Goal: Task Accomplishment & Management: Manage account settings

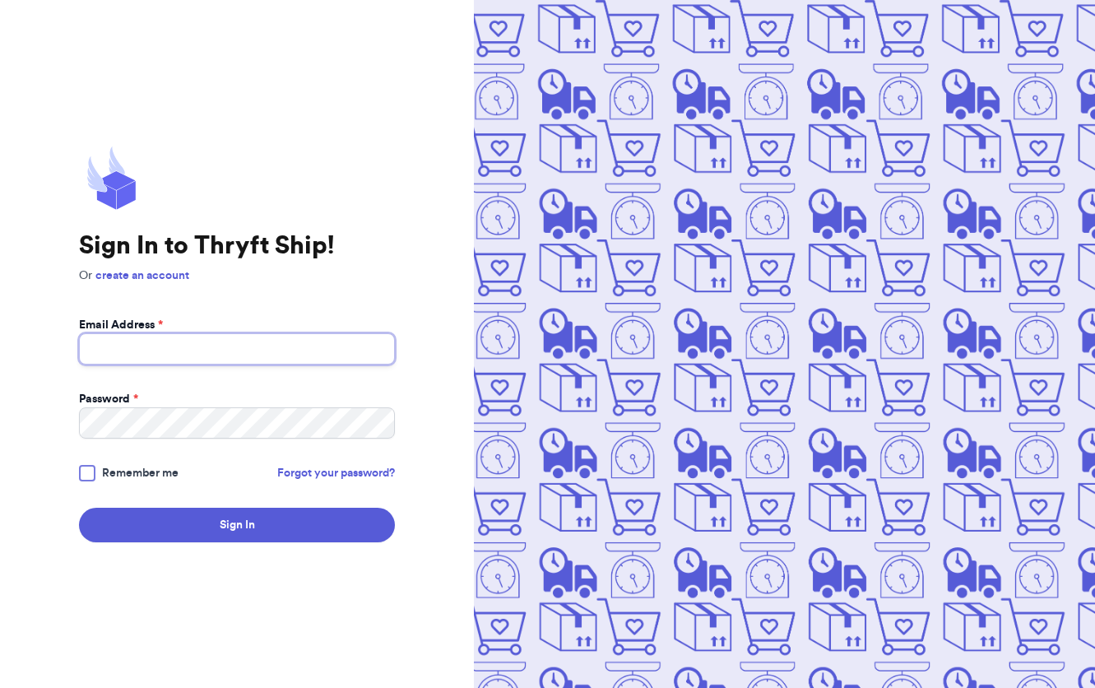
type input "[EMAIL_ADDRESS][DOMAIN_NAME]"
click at [105, 478] on span "Remember me" at bounding box center [140, 473] width 77 height 16
click at [0, 0] on input "Remember me" at bounding box center [0, 0] width 0 height 0
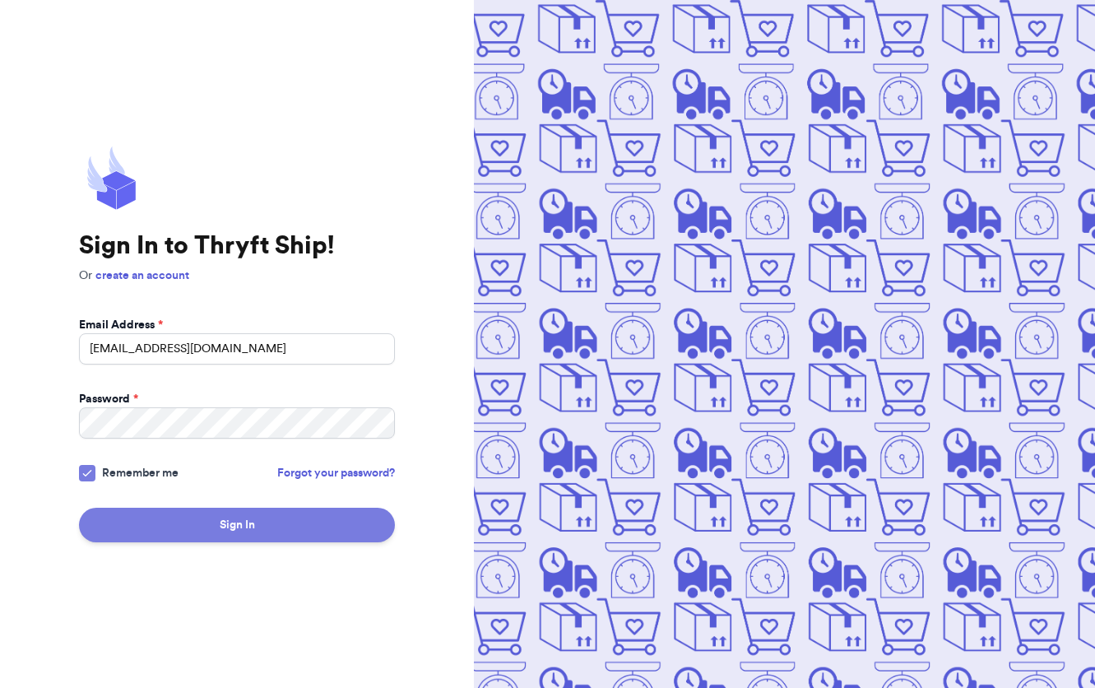
click at [188, 540] on button "Sign In" at bounding box center [237, 525] width 316 height 35
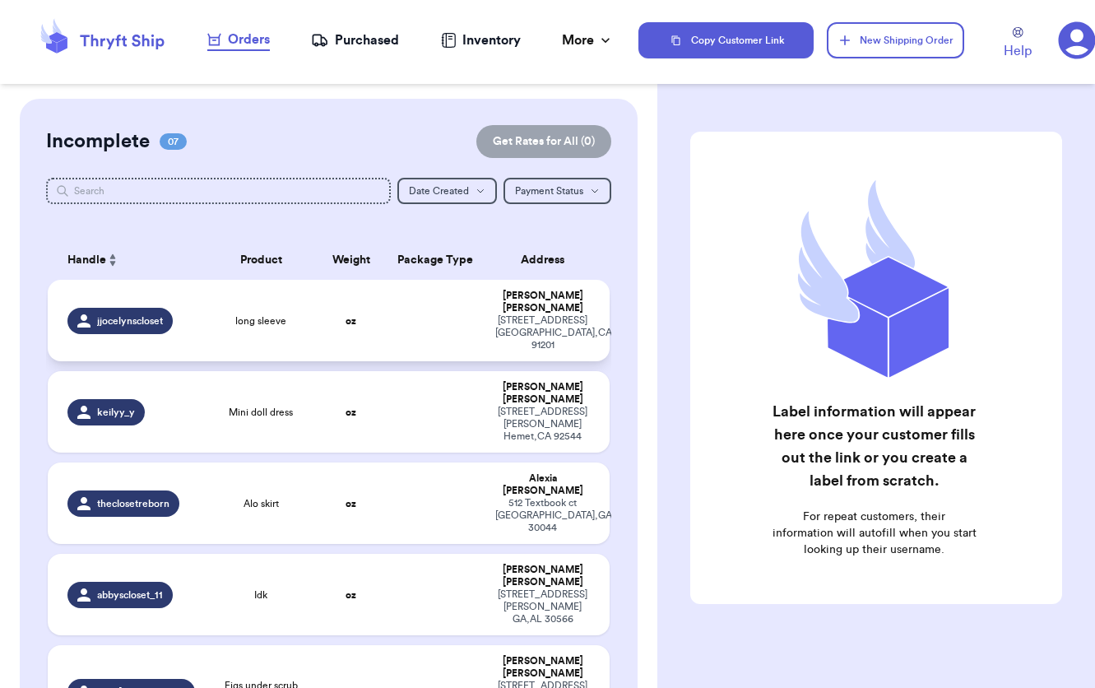
click at [467, 310] on td at bounding box center [435, 320] width 101 height 81
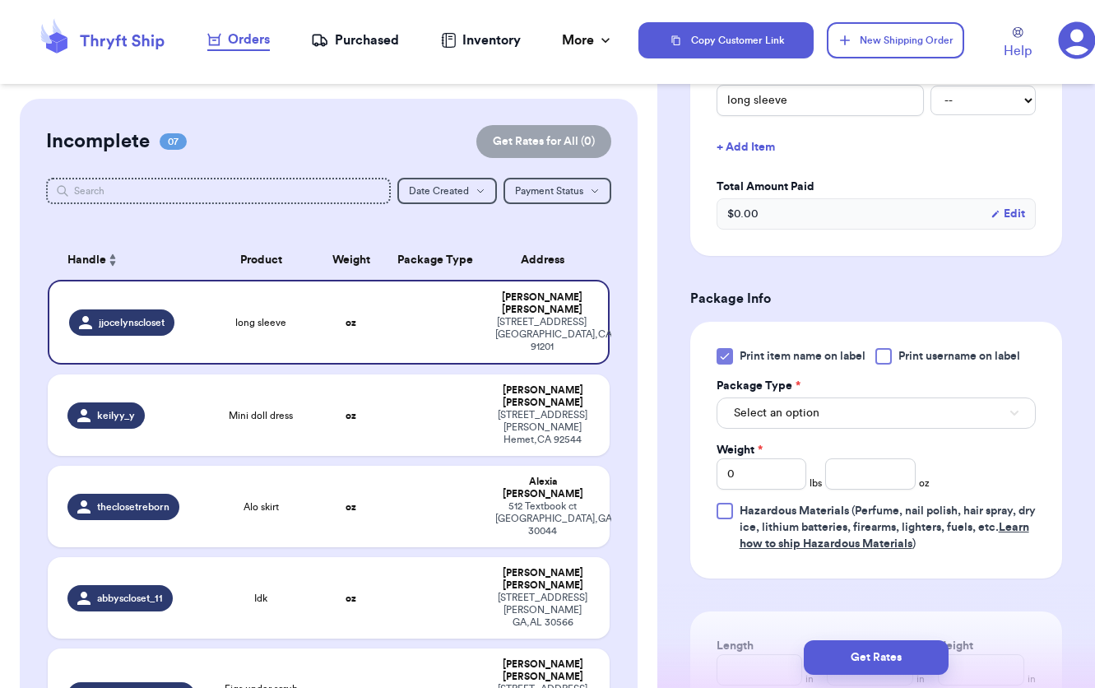
scroll to position [768, 0]
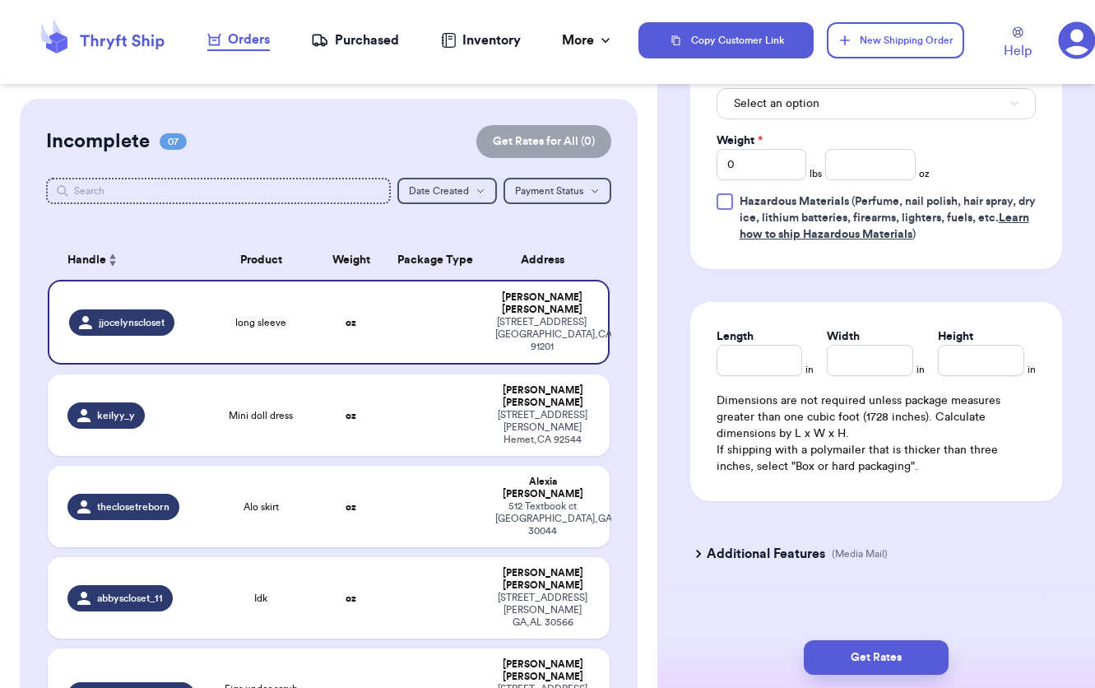
click at [824, 557] on h3 "Additional Features" at bounding box center [766, 554] width 118 height 20
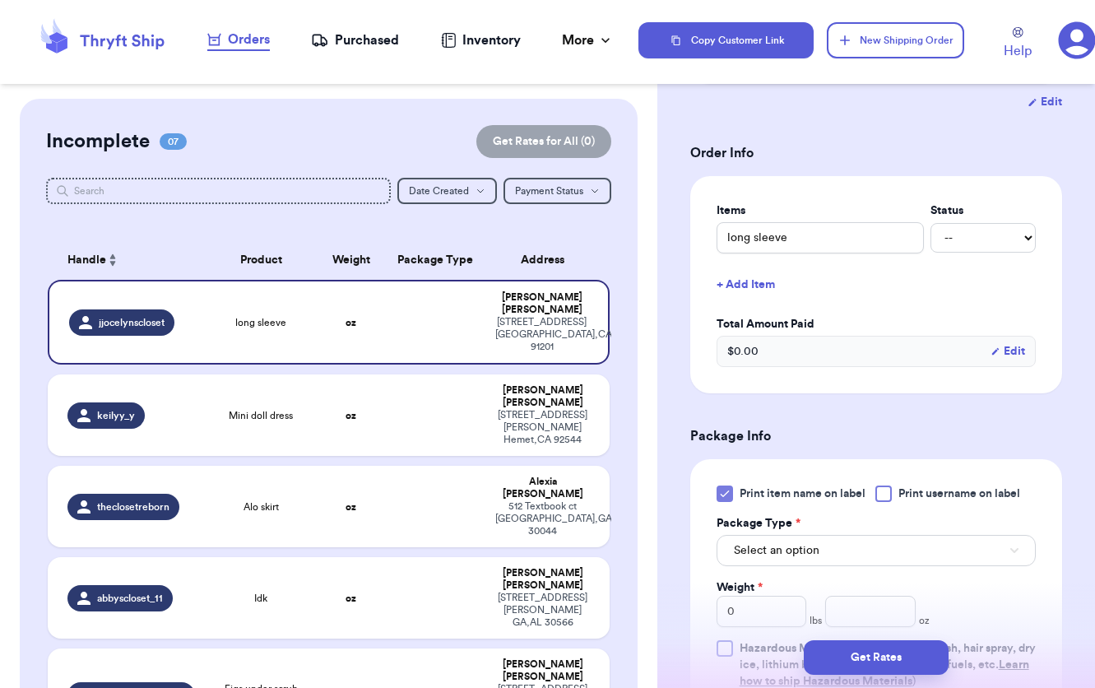
scroll to position [320, 0]
click at [752, 486] on span "Print item name on label" at bounding box center [803, 494] width 126 height 16
click at [0, 0] on input "Print item name on label" at bounding box center [0, 0] width 0 height 0
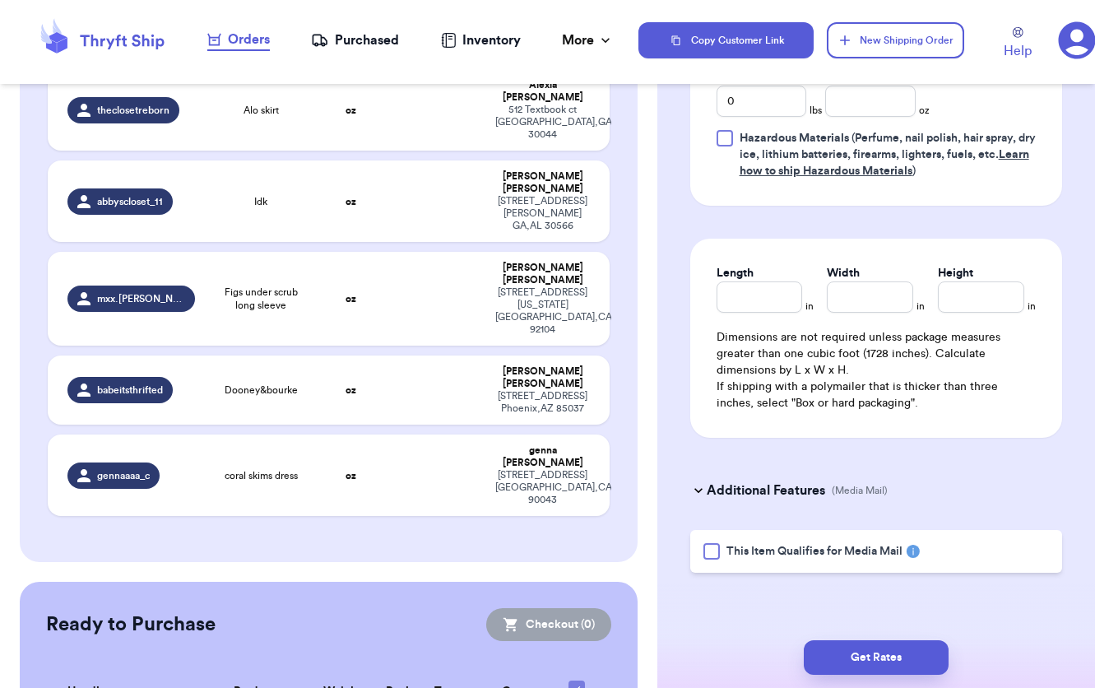
scroll to position [0, 0]
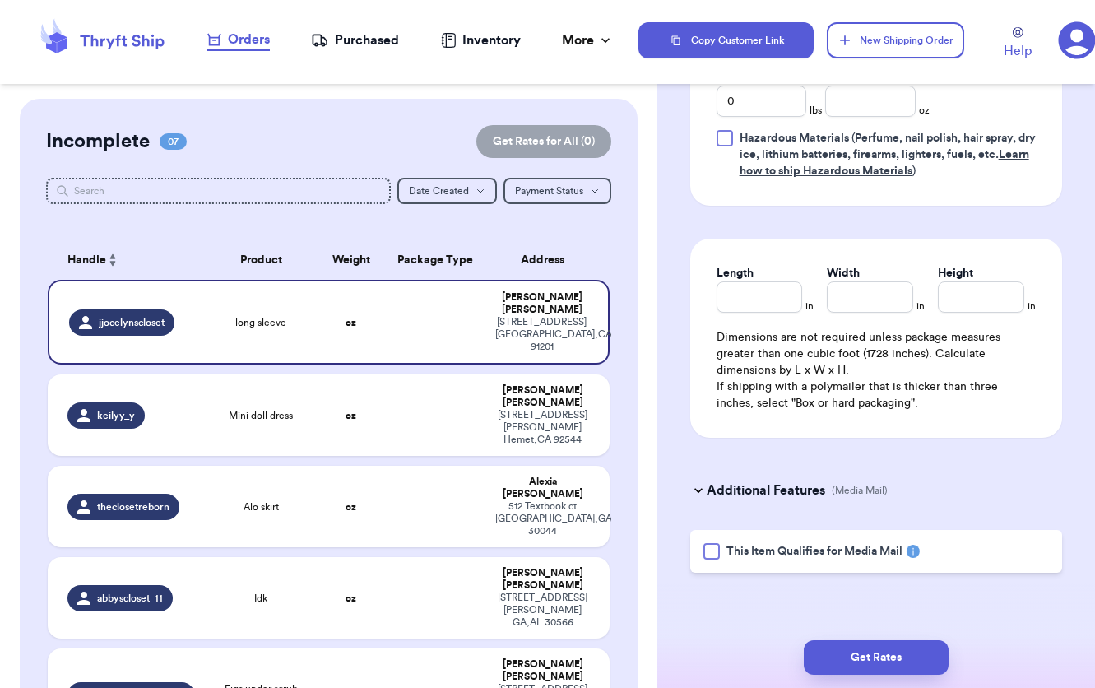
click at [573, 50] on nav "Orders Purchased Inventory More Stats Completed Orders" at bounding box center [411, 40] width 457 height 54
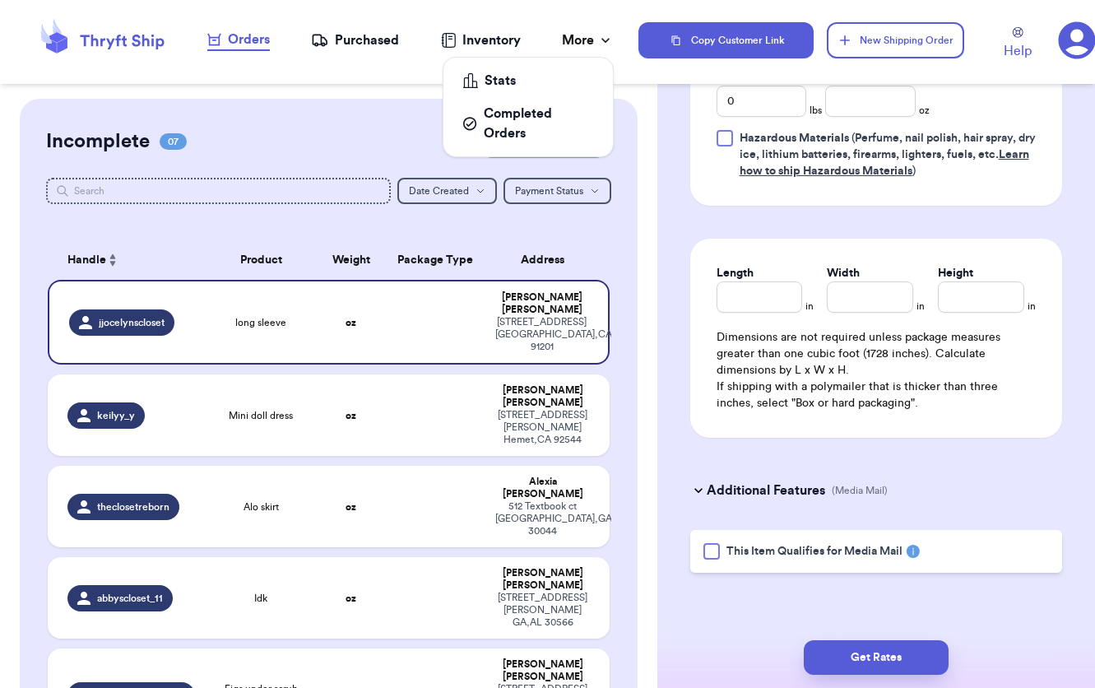
click at [579, 48] on div "More" at bounding box center [588, 40] width 52 height 20
